Goal: Task Accomplishment & Management: Contribute content

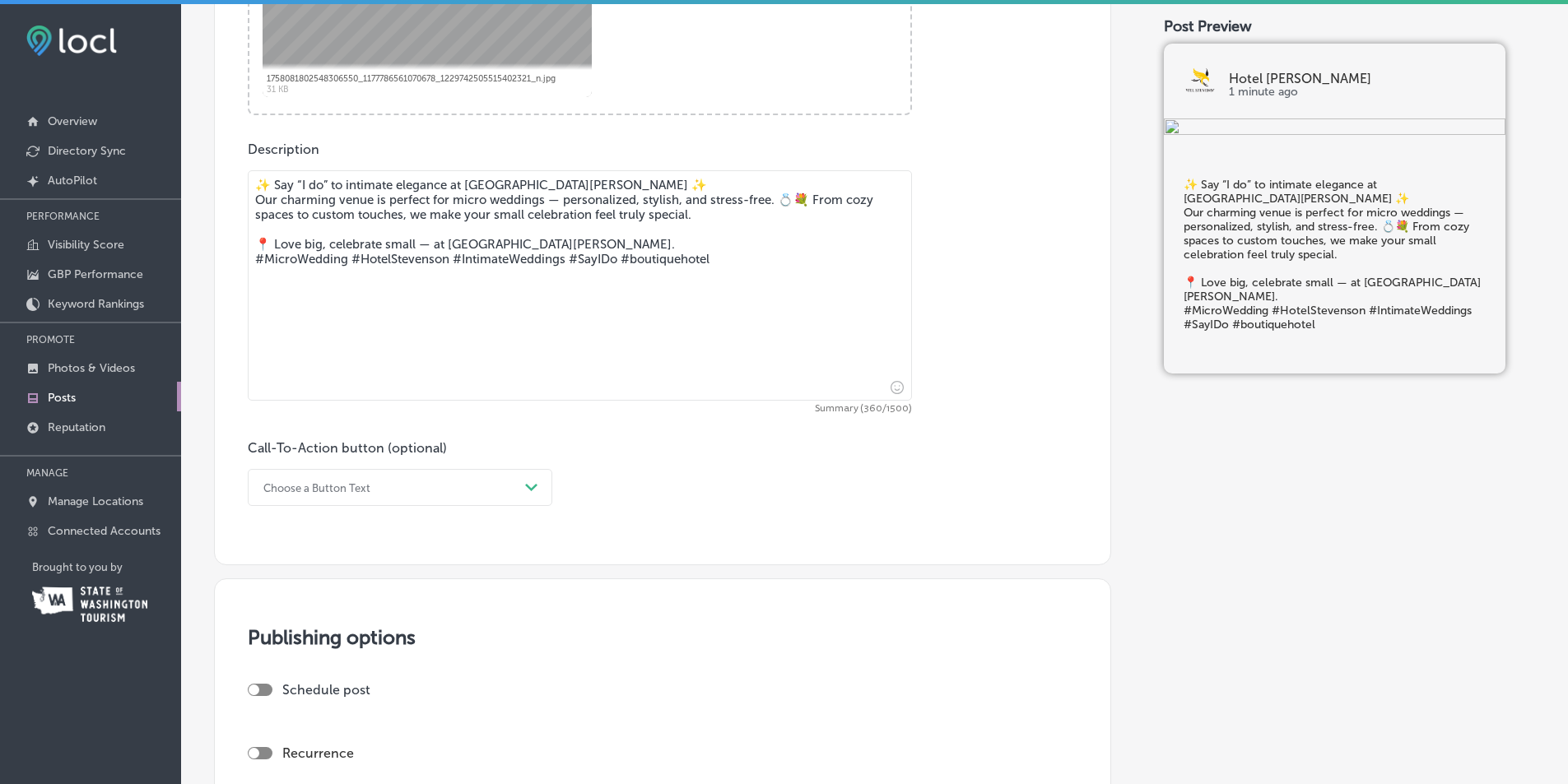
scroll to position [821, 0]
click at [528, 483] on icon "Path Created with Sketch." at bounding box center [531, 487] width 12 height 8
click at [270, 549] on div "Book" at bounding box center [399, 552] width 305 height 29
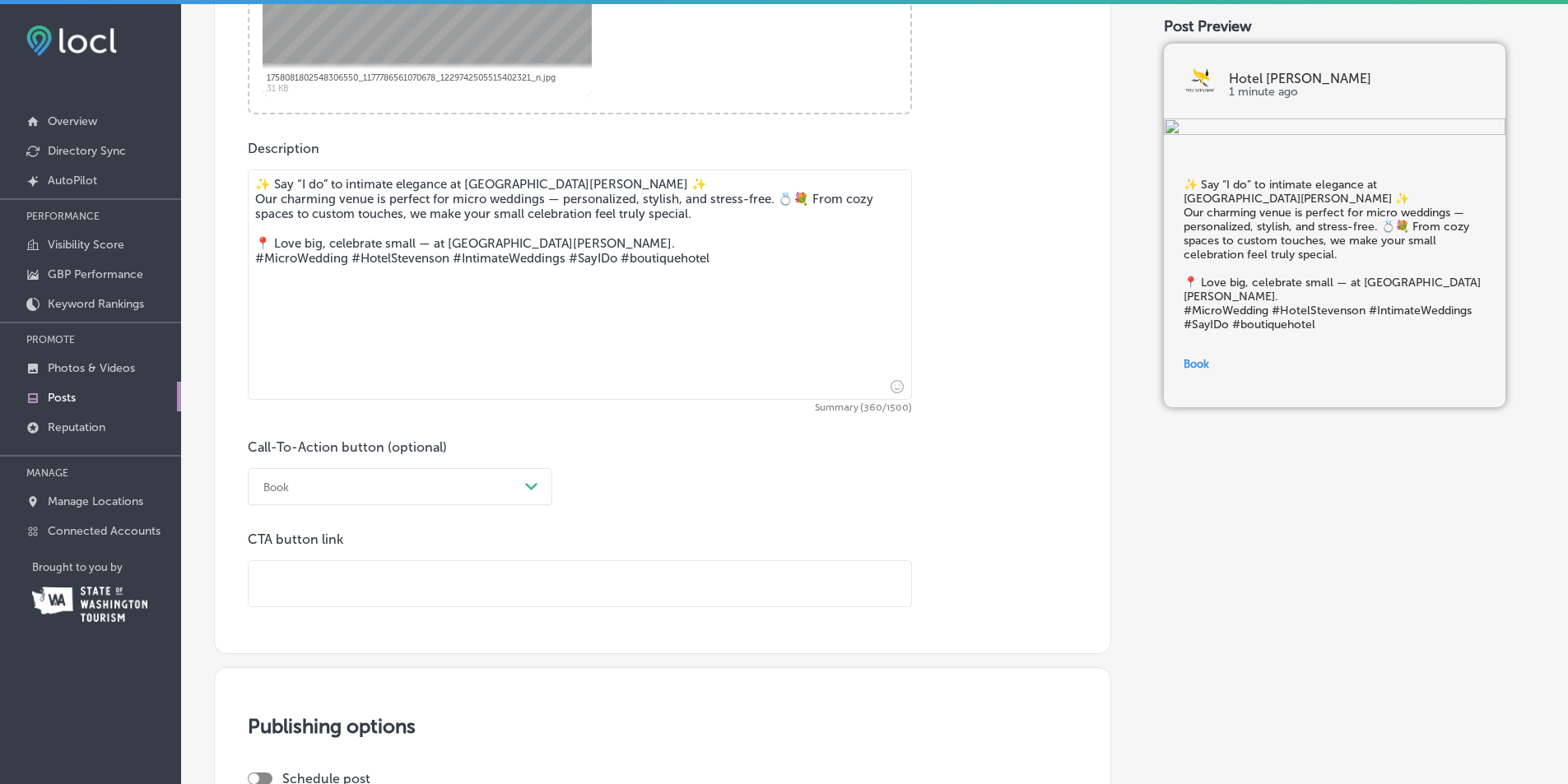
click at [270, 570] on input "text" at bounding box center [579, 583] width 662 height 45
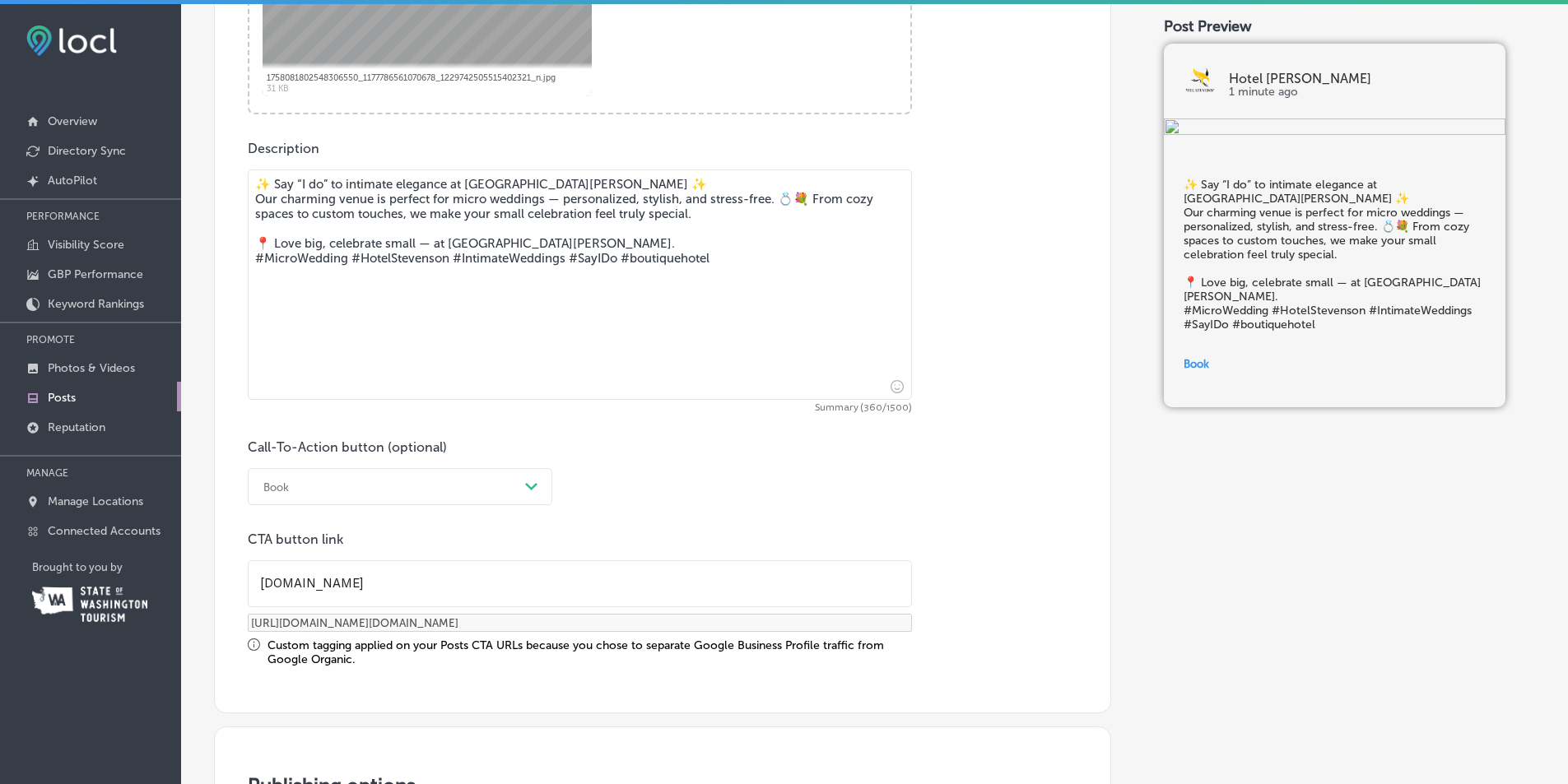
type input "[DOMAIN_NAME]"
type input "[URL][DOMAIN_NAME][DOMAIN_NAME]"
type input "www.hotelst"
type input "[URL][DOMAIN_NAME]"
type input "www.hotelste"
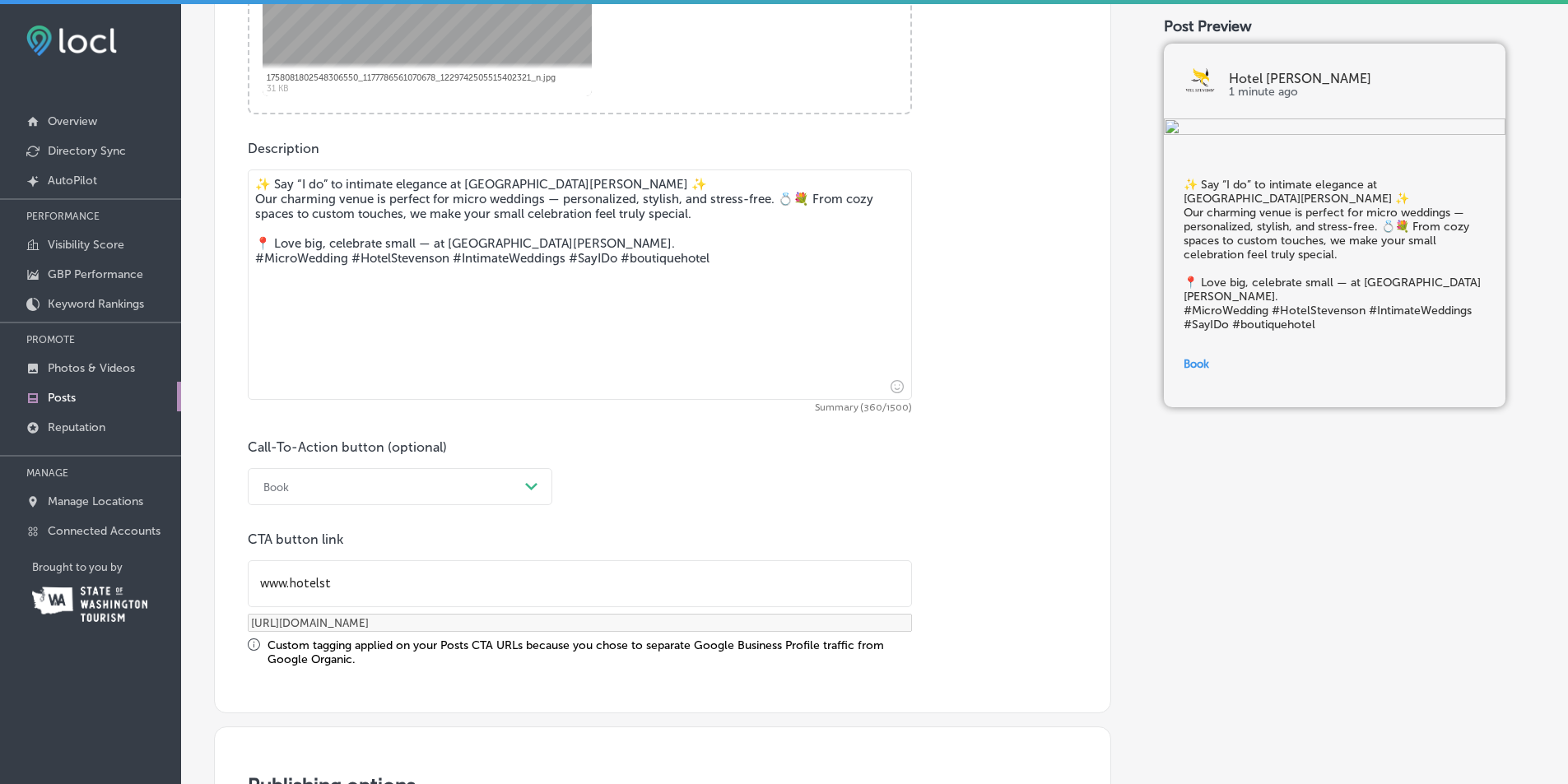
type input "[URL][DOMAIN_NAME]"
type input "www.hotelstev"
type input "[URL][DOMAIN_NAME]"
type input "www.hotelsteve"
type input "[URL][DOMAIN_NAME]"
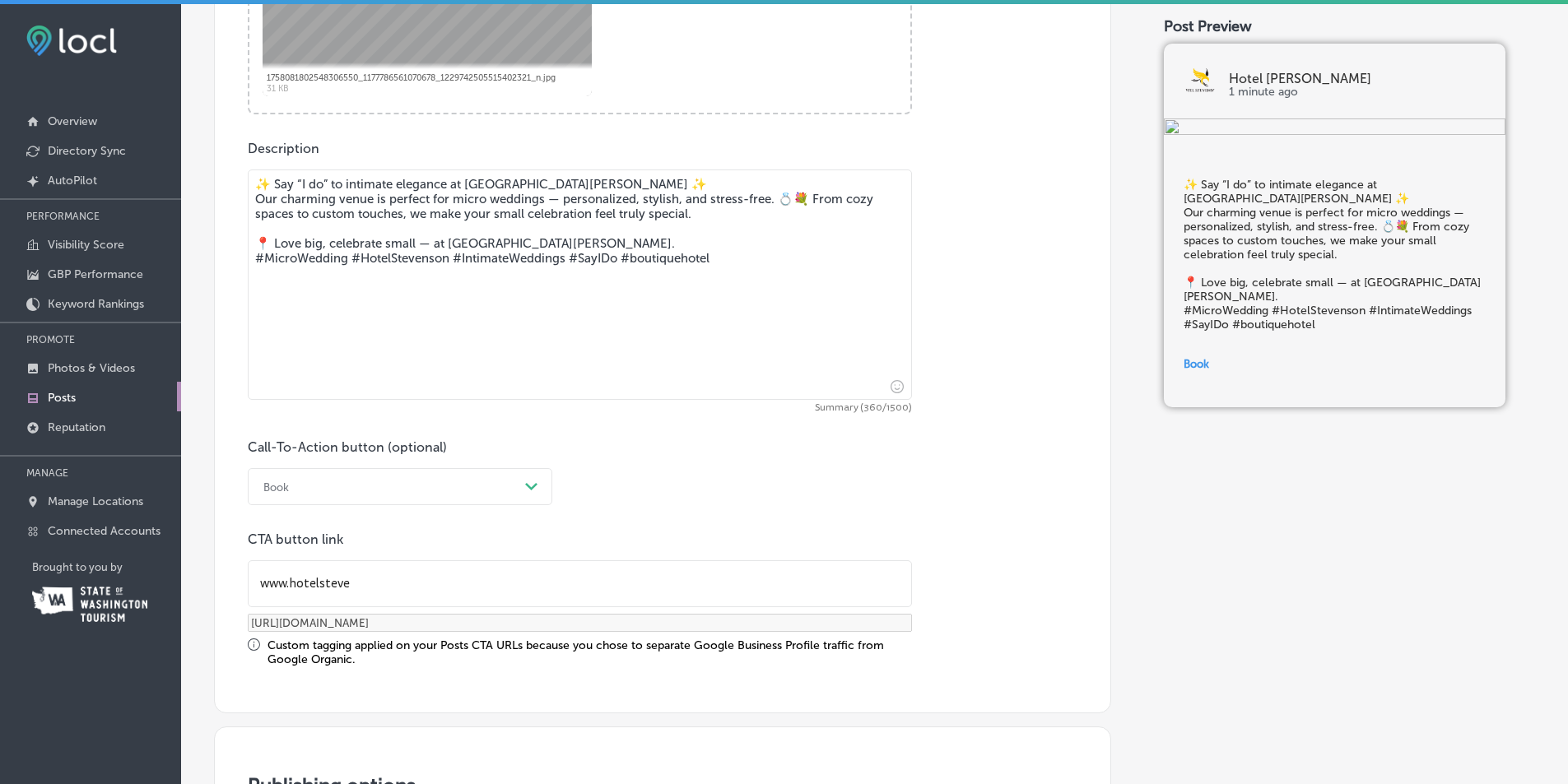
type input "www.hotelsteven"
type input "[URL][DOMAIN_NAME]"
type input "www.hotelstevens"
type input "[URL][DOMAIN_NAME]"
type input "www.hotelstevenso"
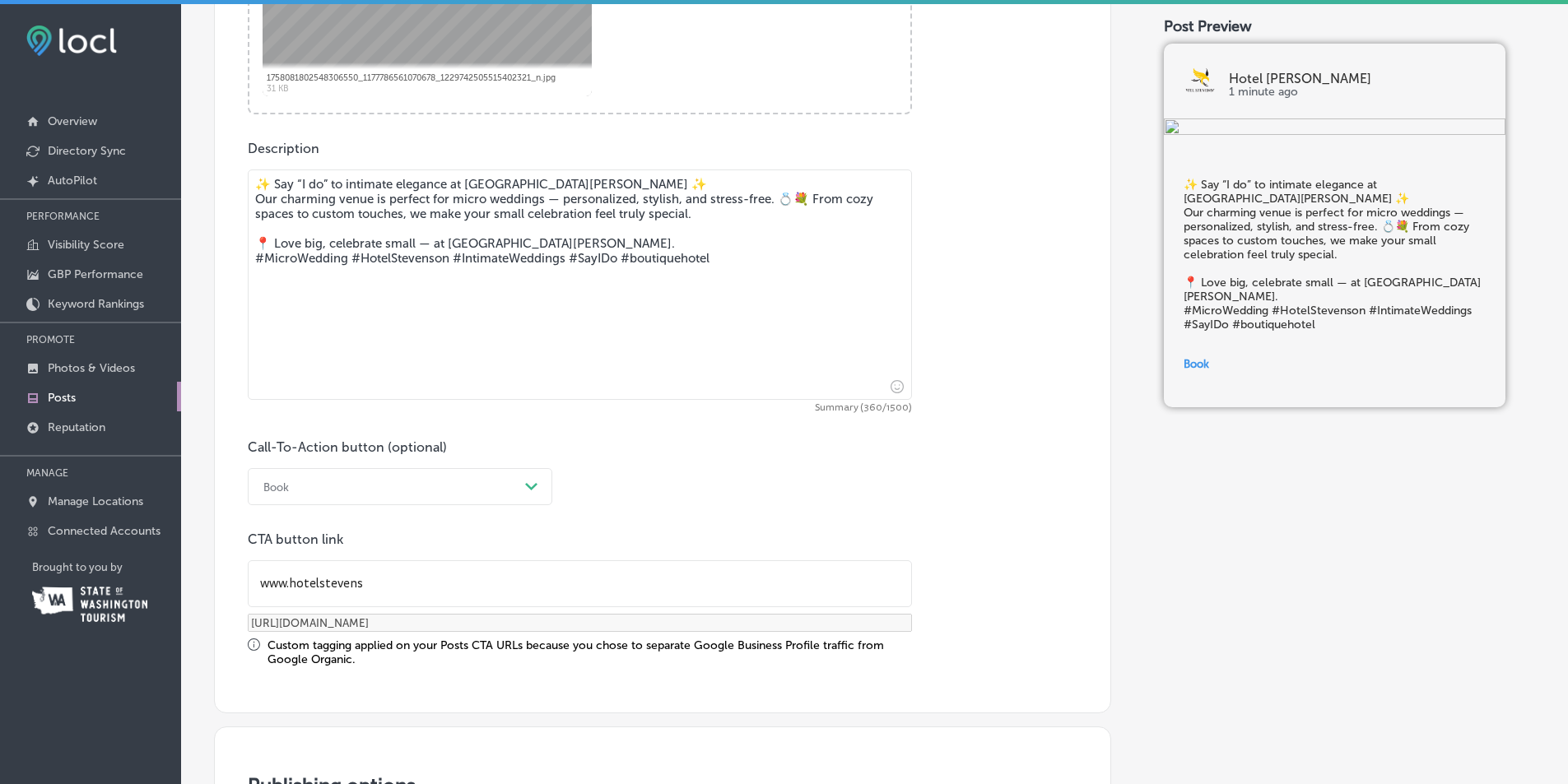
type input "[URL][DOMAIN_NAME]"
type input "www.hotelstevenson"
type input "[URL][DOMAIN_NAME]"
type input "www.hotelstevenson."
type input "[URL][DOMAIN_NAME]"
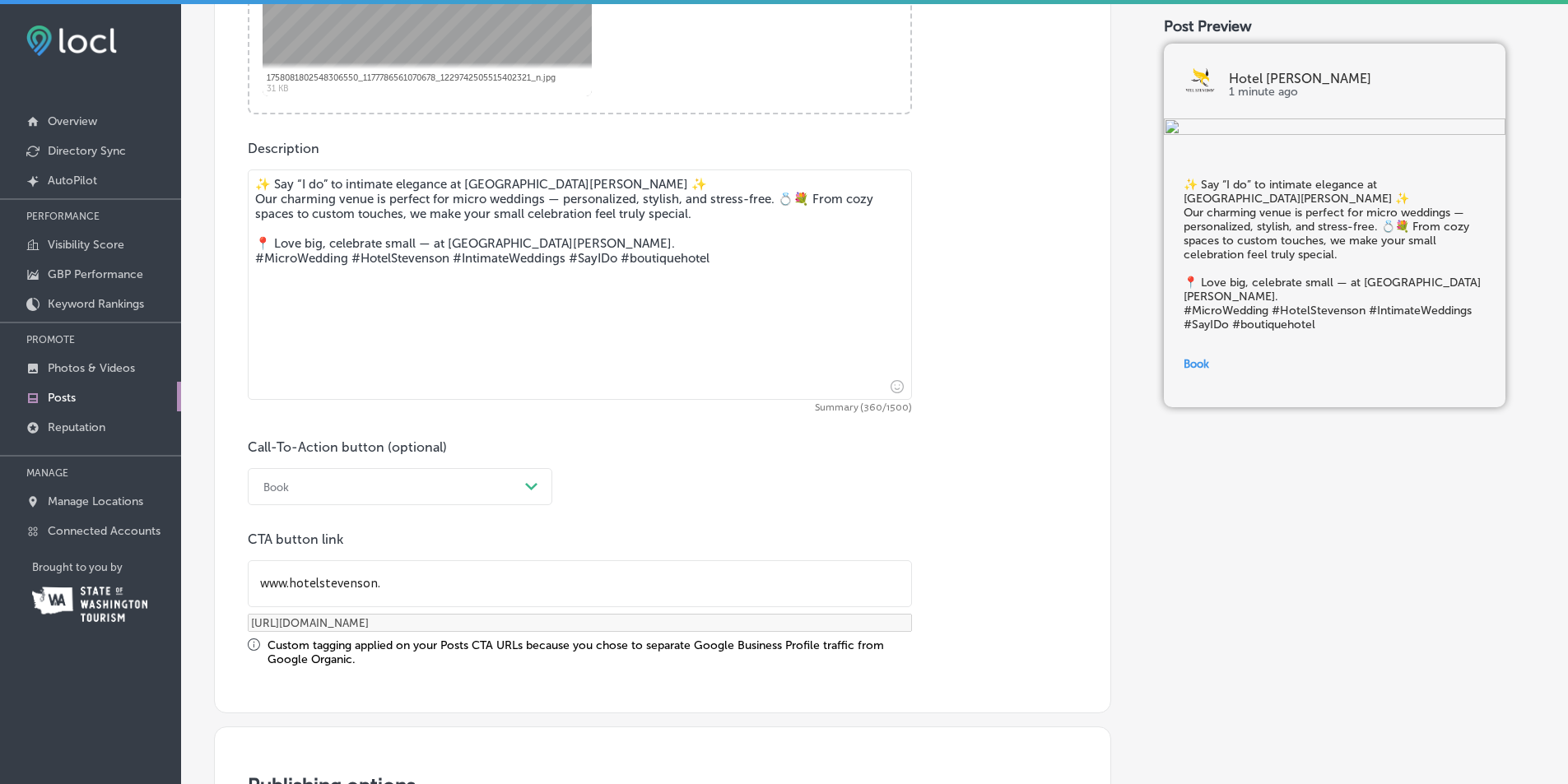
type input "www.hotelstevenson.c"
type input "[URL][DOMAIN_NAME]"
type input "[DOMAIN_NAME]"
type input "[URL][DOMAIN_NAME][DOMAIN_NAME]"
type input "[DOMAIN_NAME]"
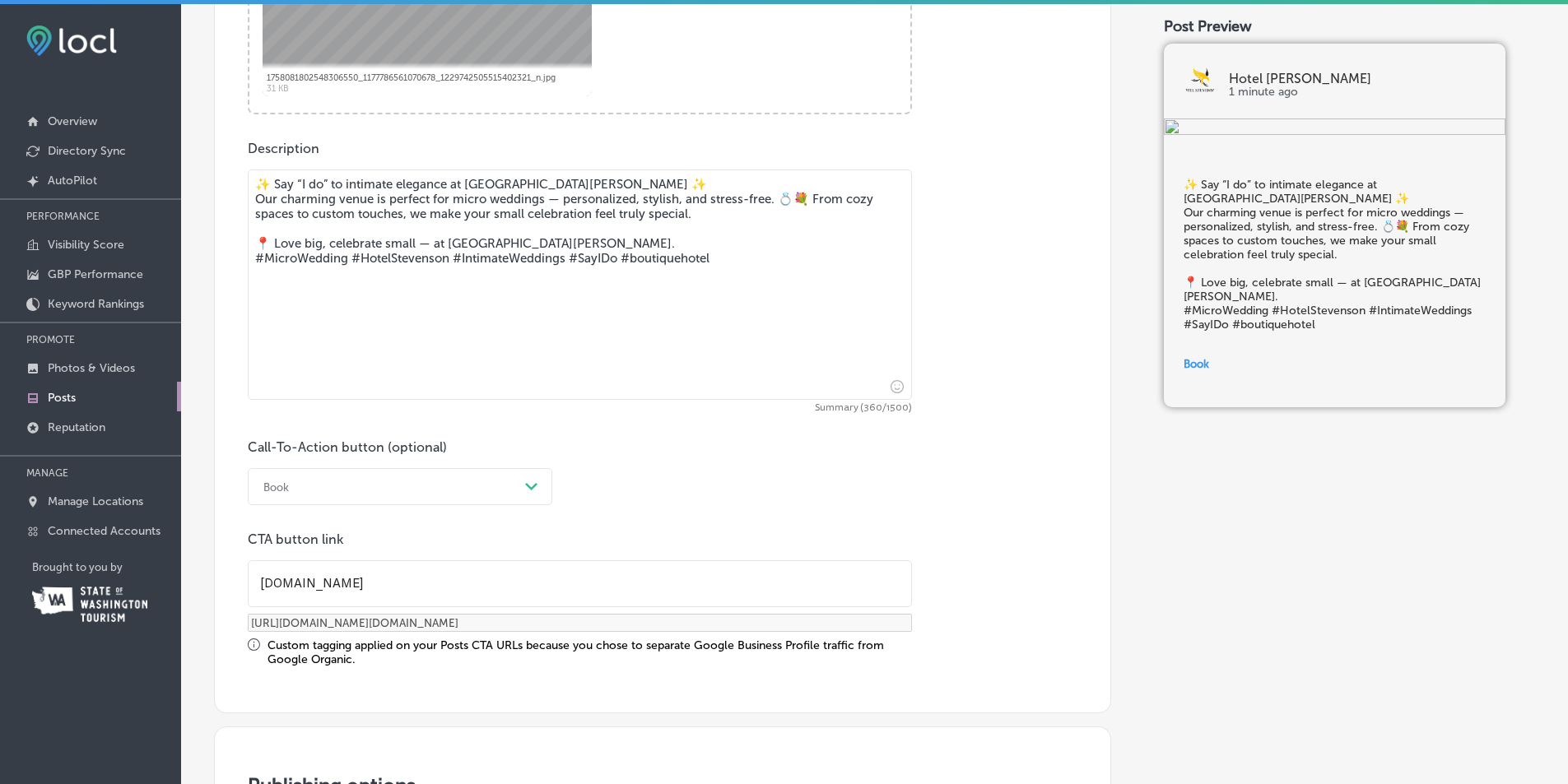
type input "[URL][DOMAIN_NAME][DOMAIN_NAME]"
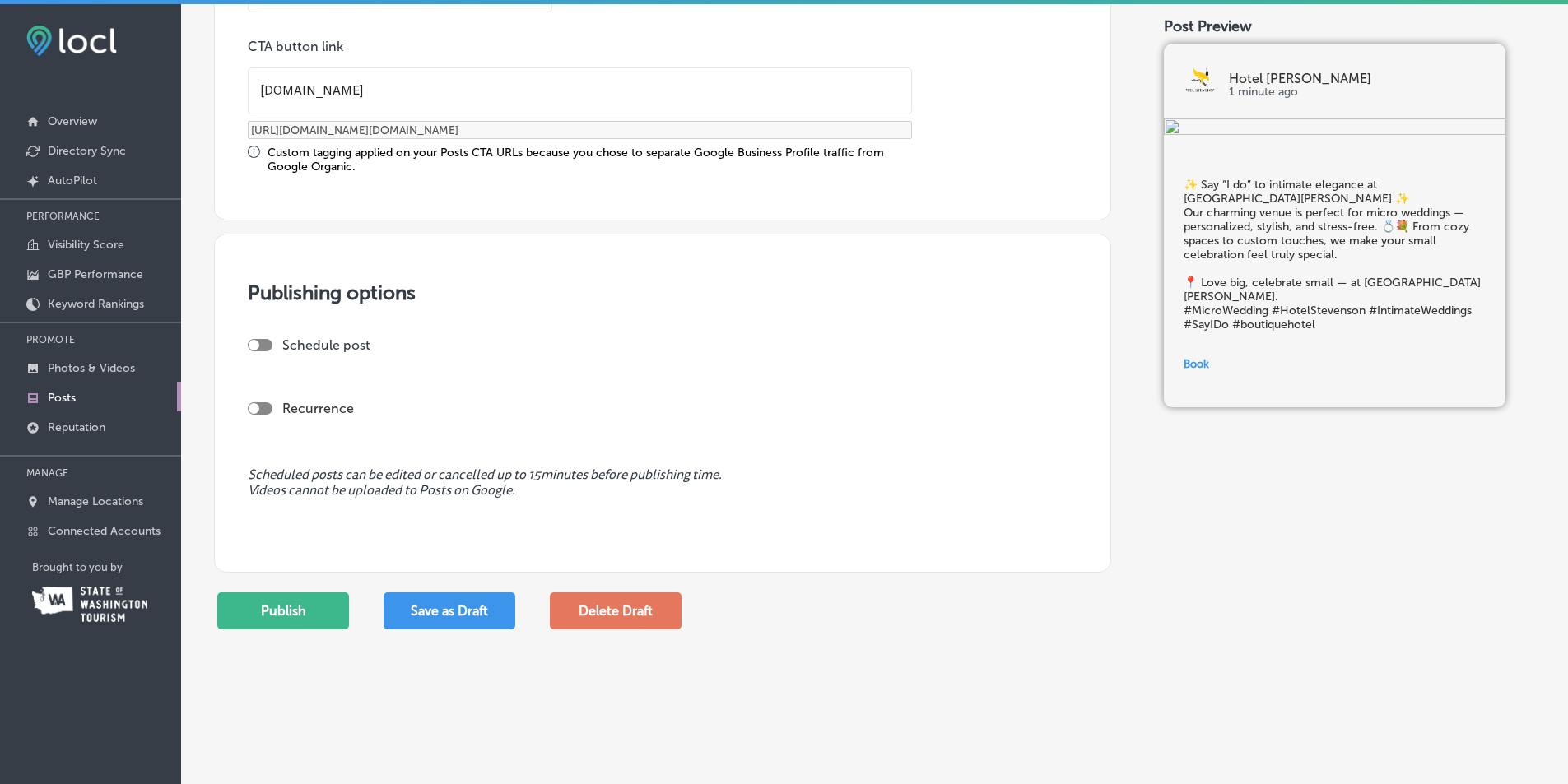
scroll to position [1315, 0]
type input "[DOMAIN_NAME]"
click at [276, 608] on button "Publish" at bounding box center [283, 609] width 132 height 37
click at [451, 611] on button "Save as Draft" at bounding box center [449, 611] width 132 height 37
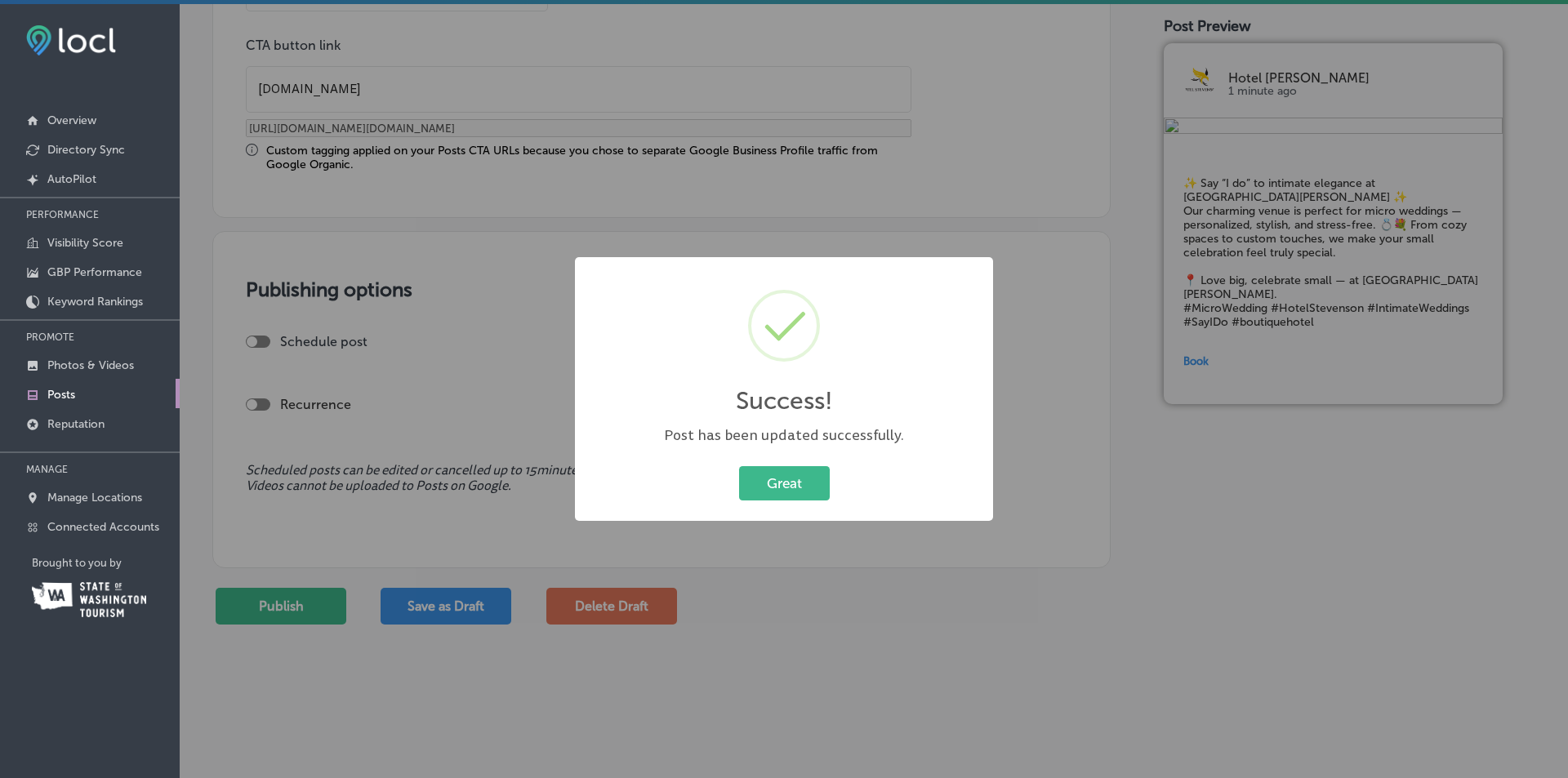
click at [804, 486] on button "Great" at bounding box center [785, 482] width 91 height 33
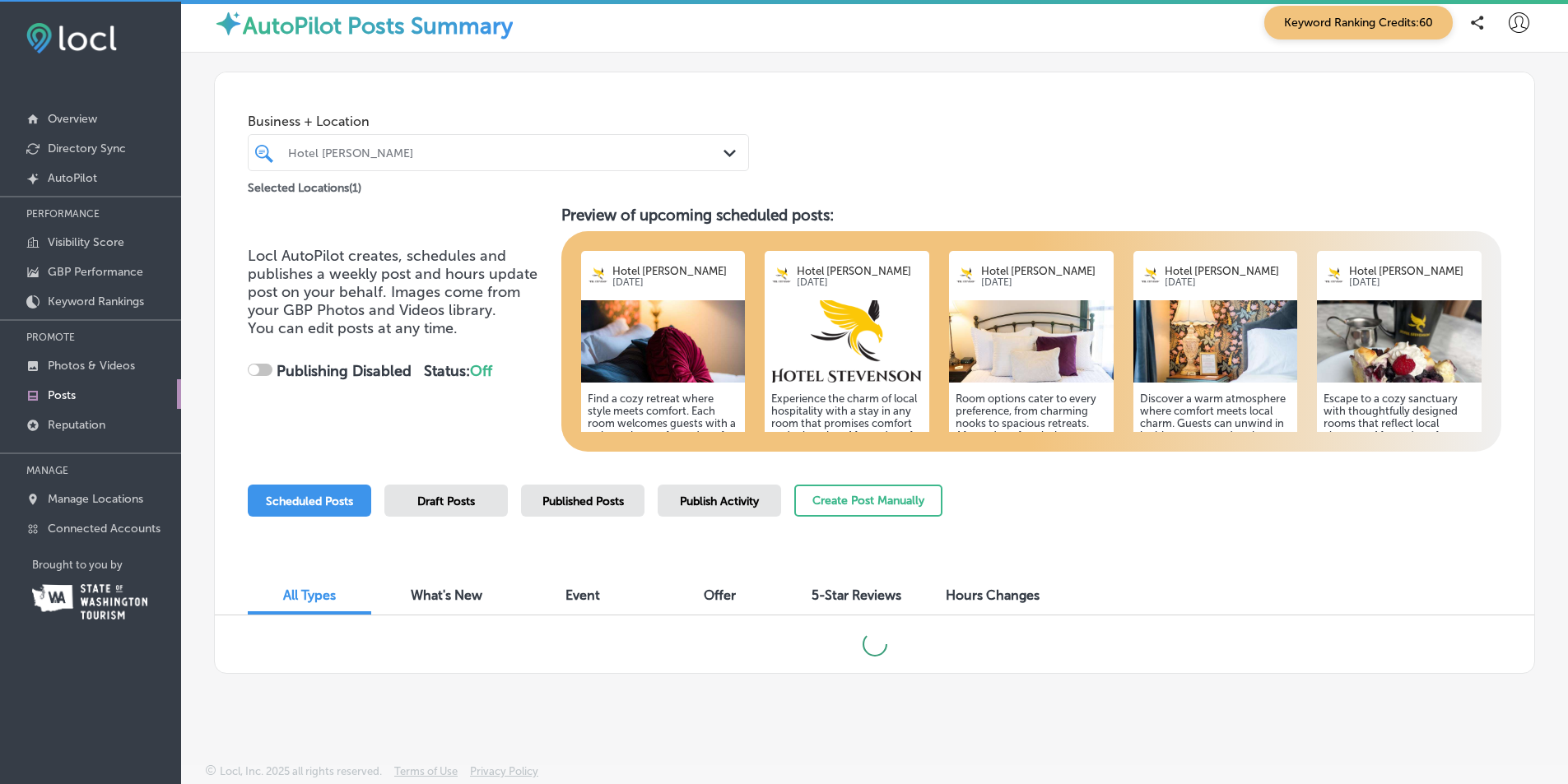
scroll to position [4, 0]
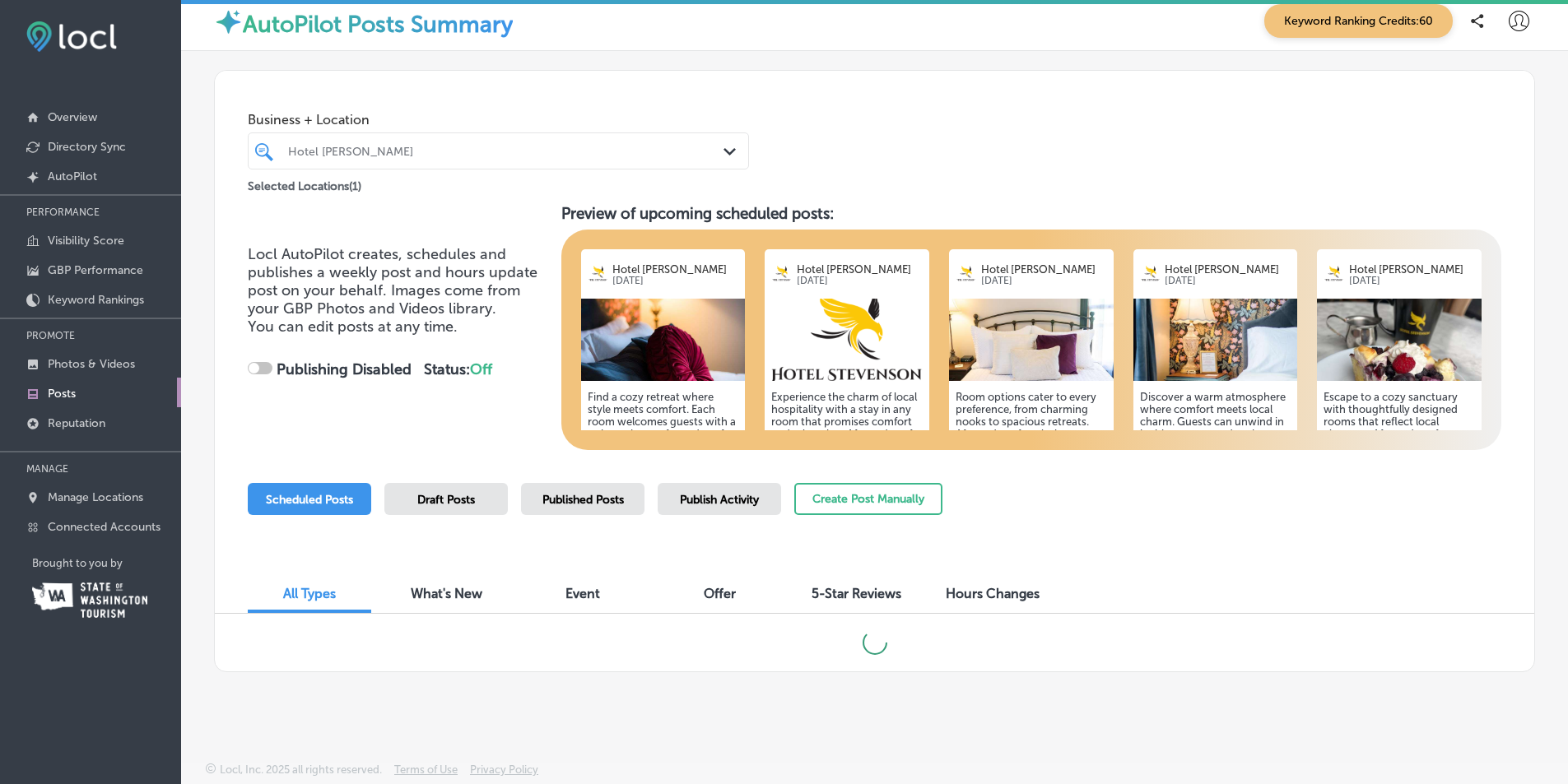
checkbox input "true"
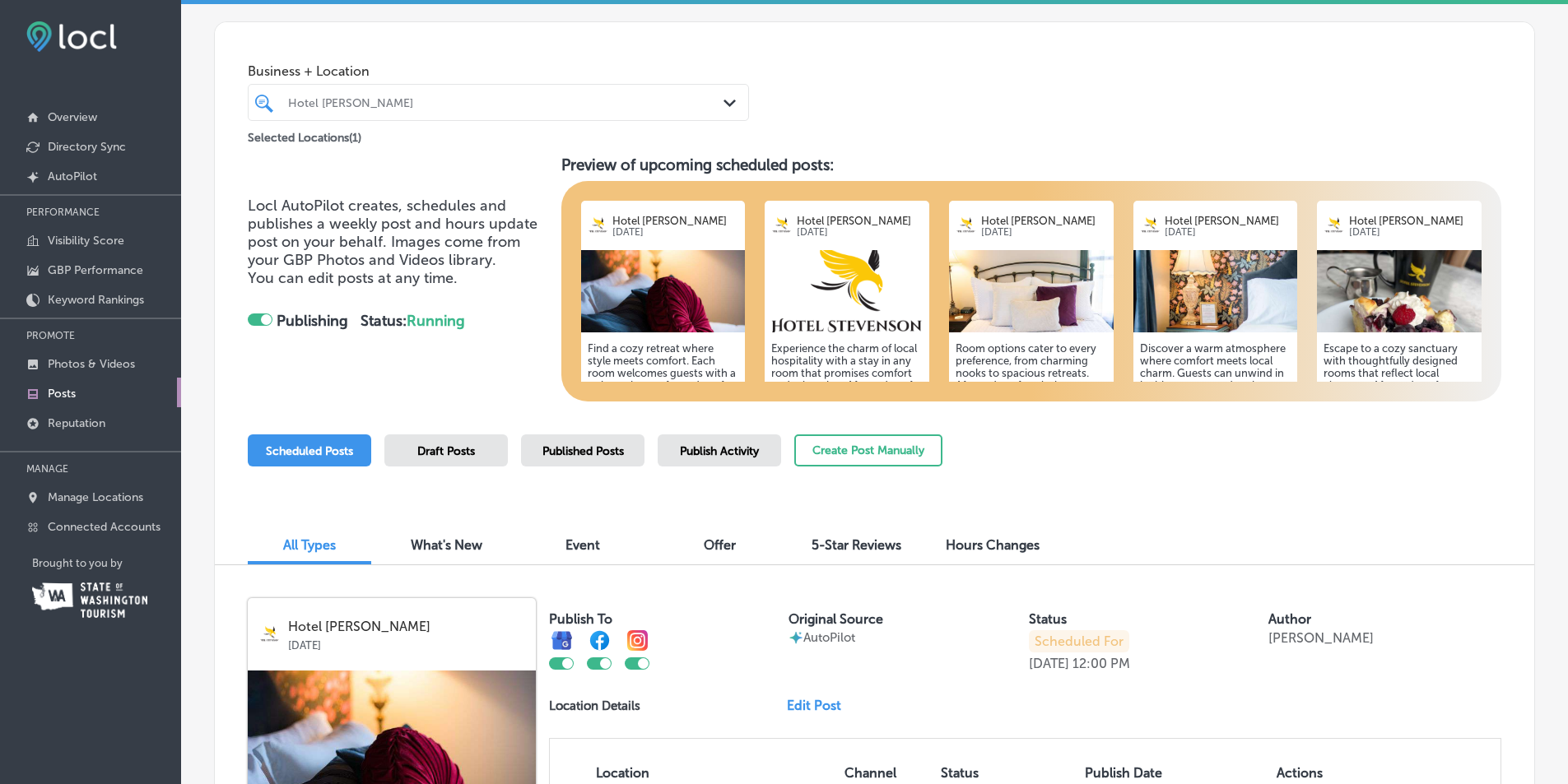
scroll to position [56, 0]
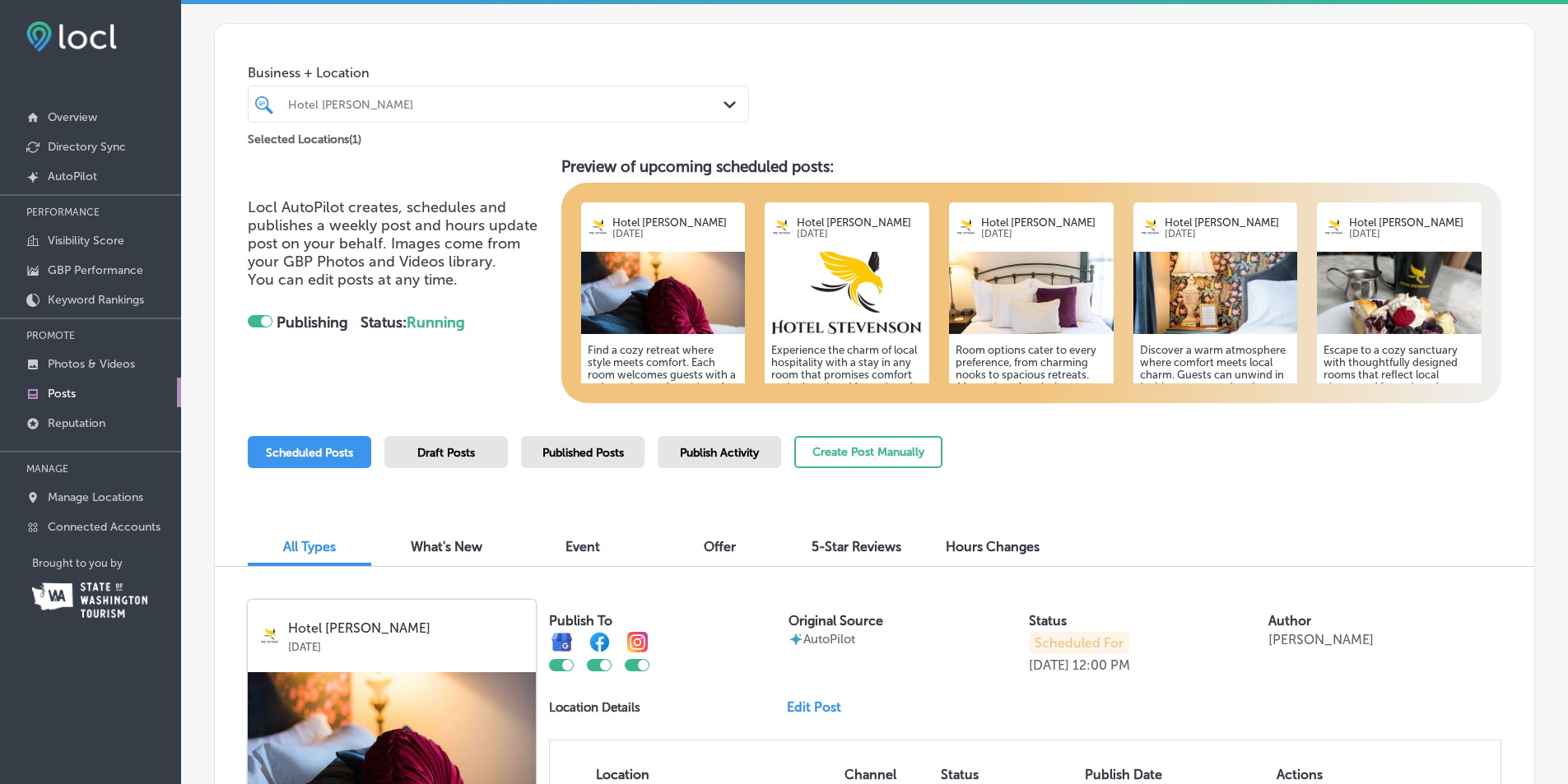
click at [586, 453] on span "Published Posts" at bounding box center [583, 453] width 81 height 14
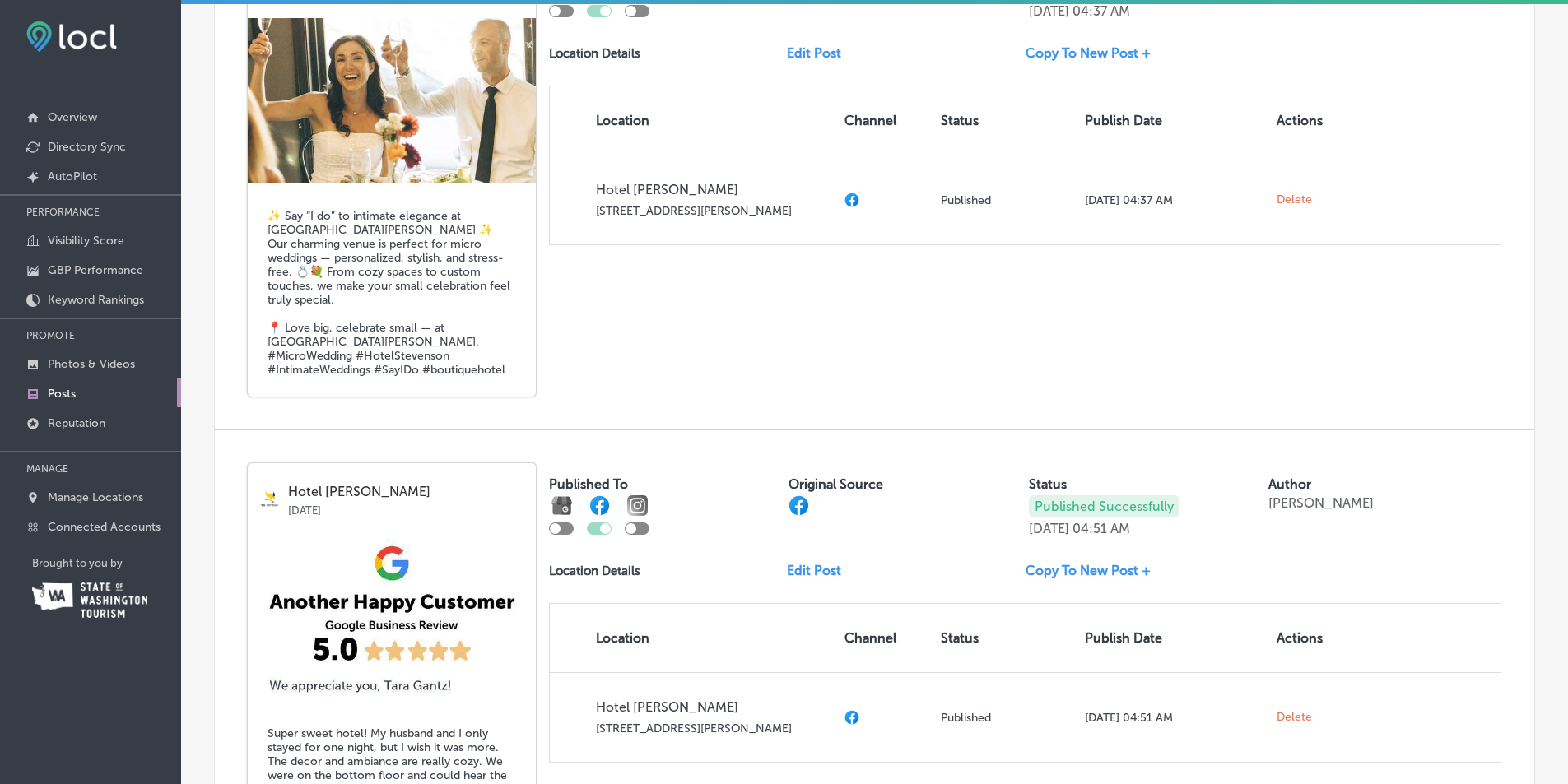
scroll to position [711, 0]
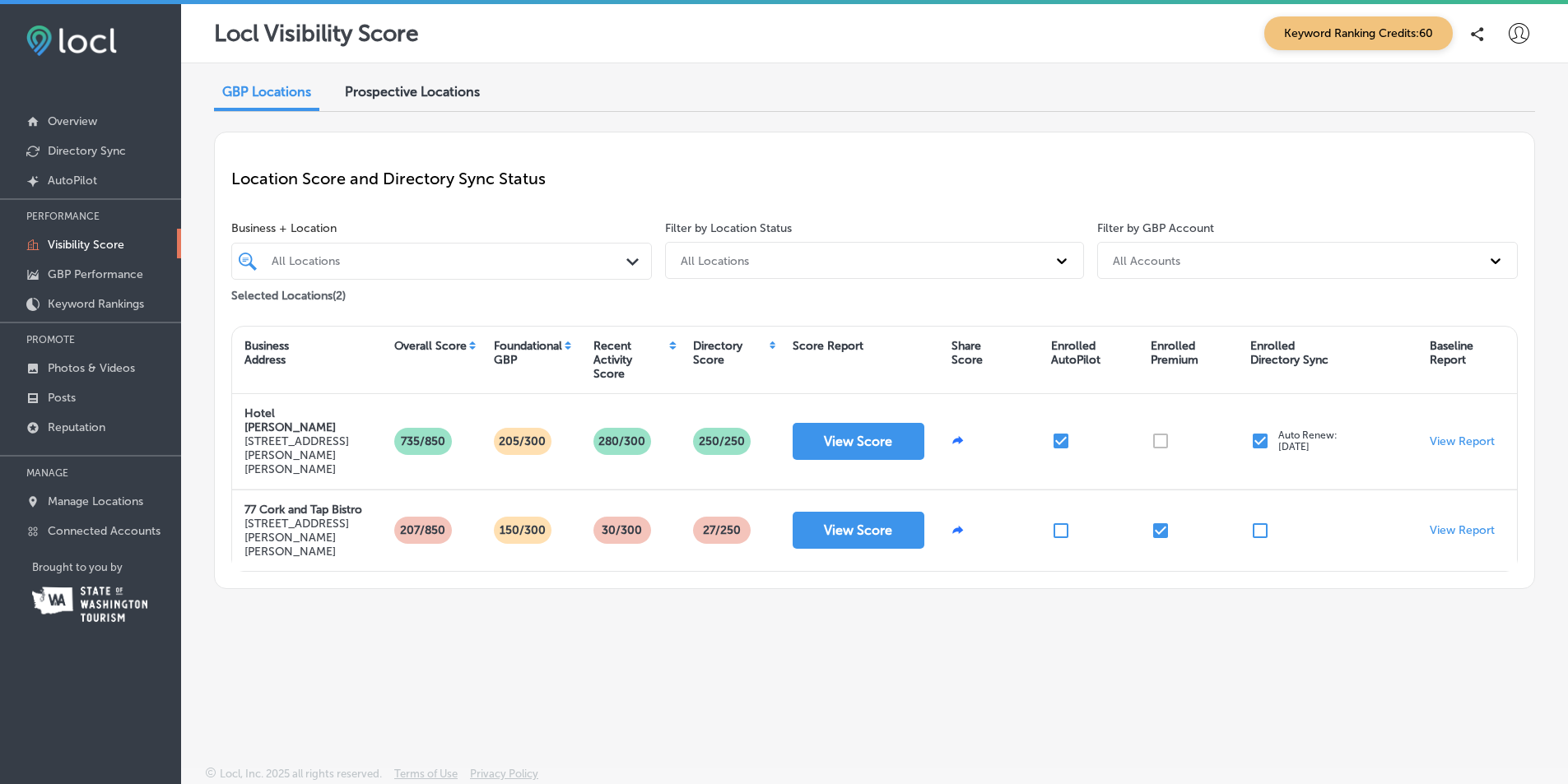
click at [75, 112] on link "Overview" at bounding box center [91, 119] width 182 height 30
